Goal: Navigation & Orientation: Find specific page/section

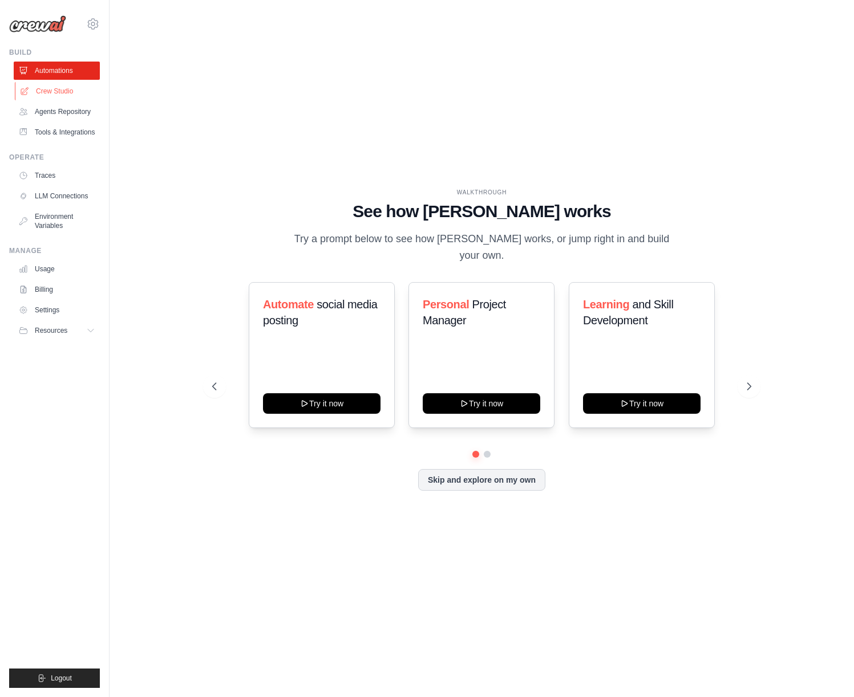
click at [62, 94] on link "Crew Studio" at bounding box center [58, 91] width 86 height 18
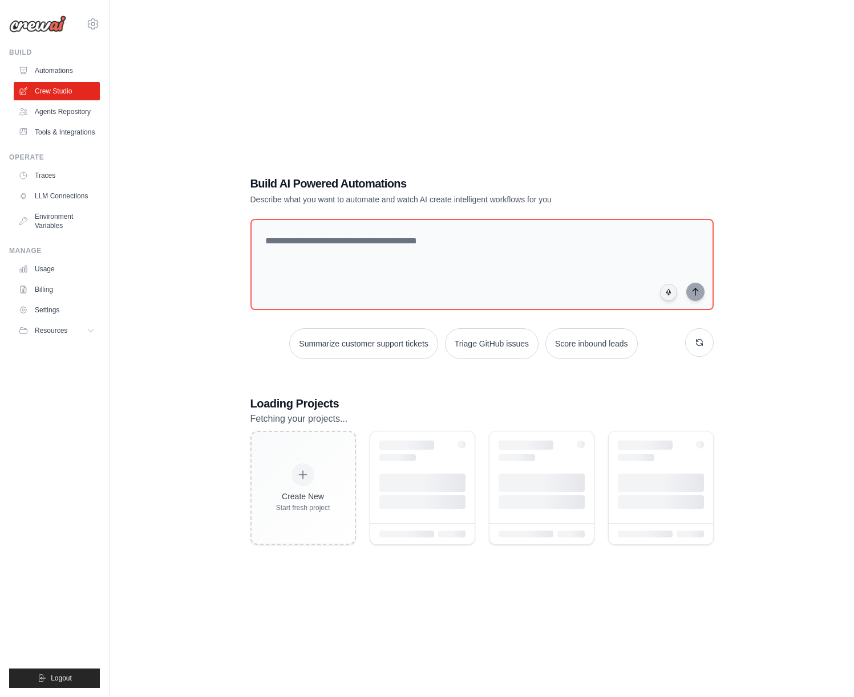
click at [57, 116] on link "Agents Repository" at bounding box center [57, 112] width 86 height 18
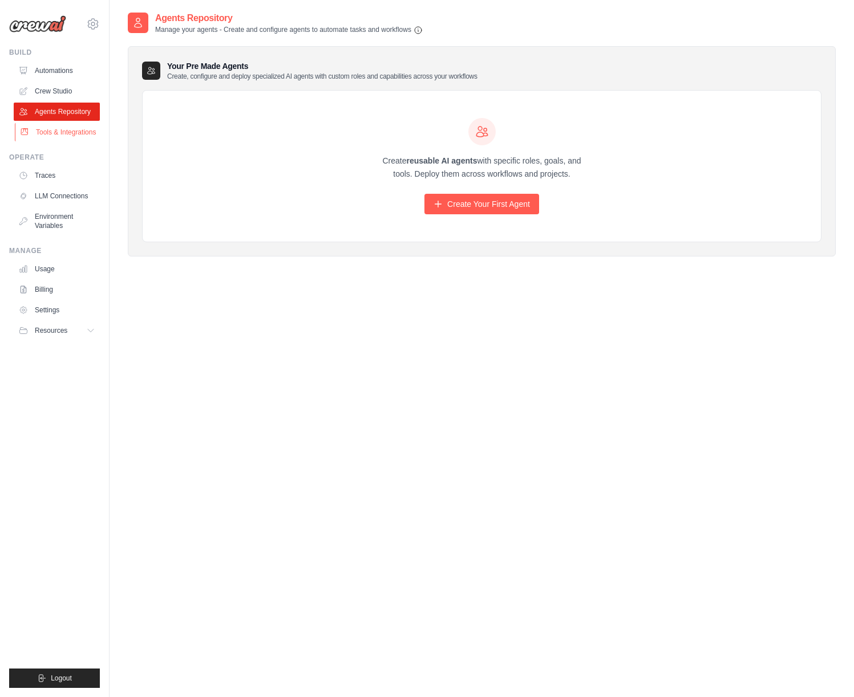
click at [51, 135] on link "Tools & Integrations" at bounding box center [58, 132] width 86 height 18
